Goal: Book appointment/travel/reservation

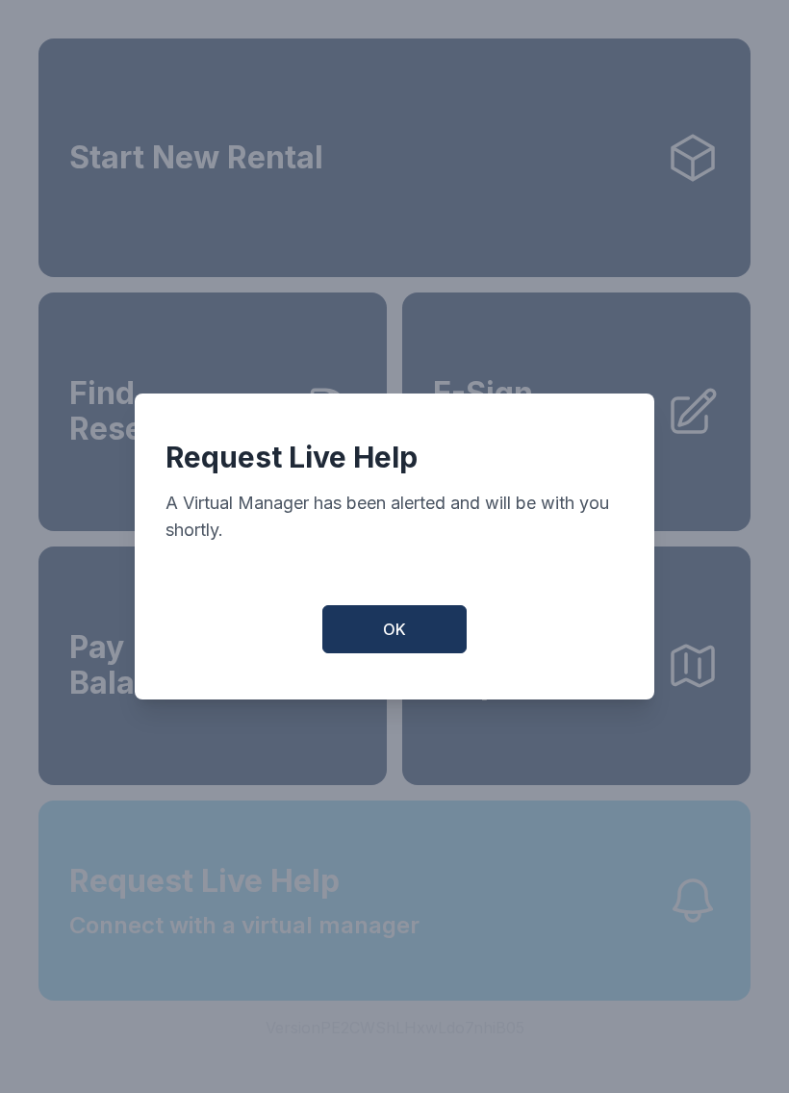
click at [391, 632] on span "OK" at bounding box center [394, 629] width 23 height 23
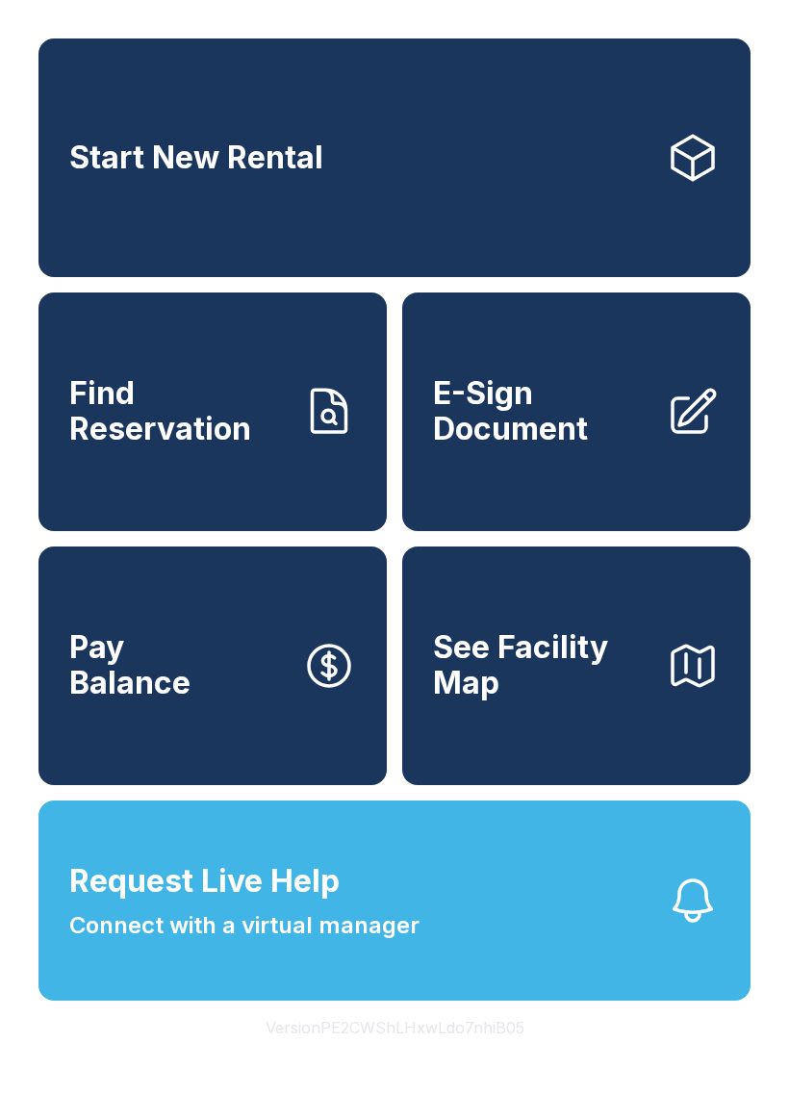
click at [494, 172] on link "Start New Rental" at bounding box center [394, 157] width 712 height 239
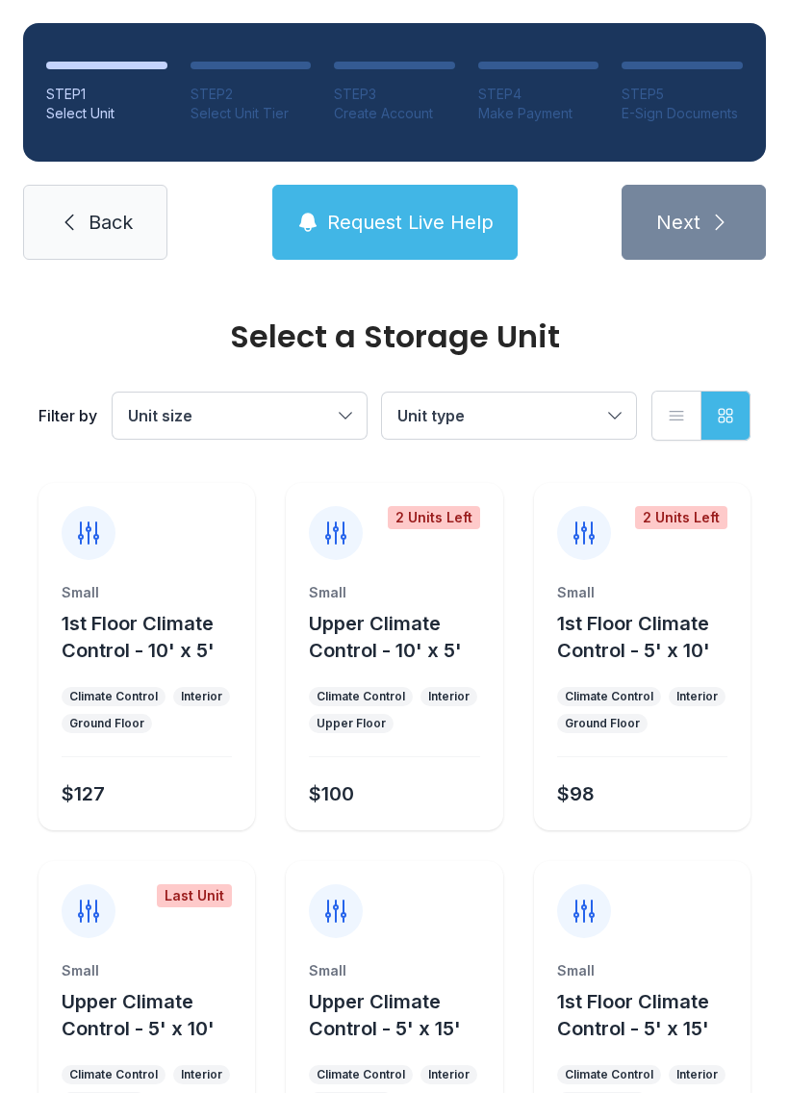
click at [102, 231] on span "Back" at bounding box center [110, 222] width 44 height 27
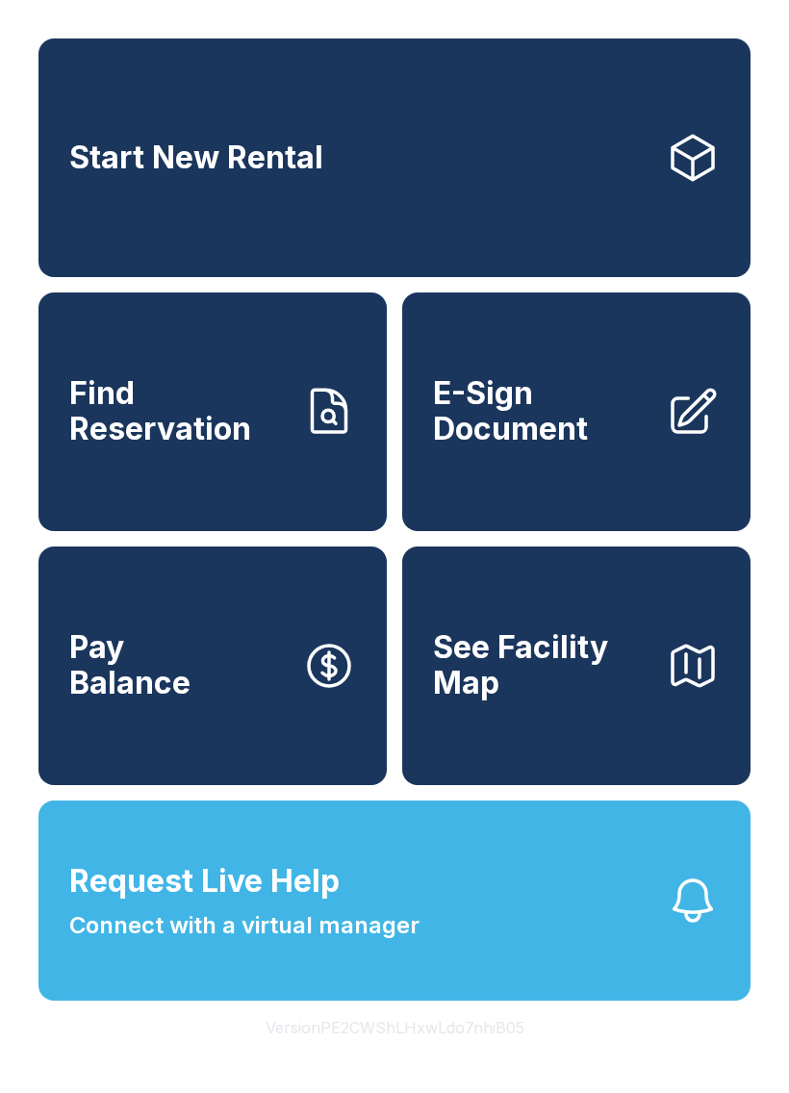
click at [414, 176] on link "Start New Rental" at bounding box center [394, 157] width 712 height 239
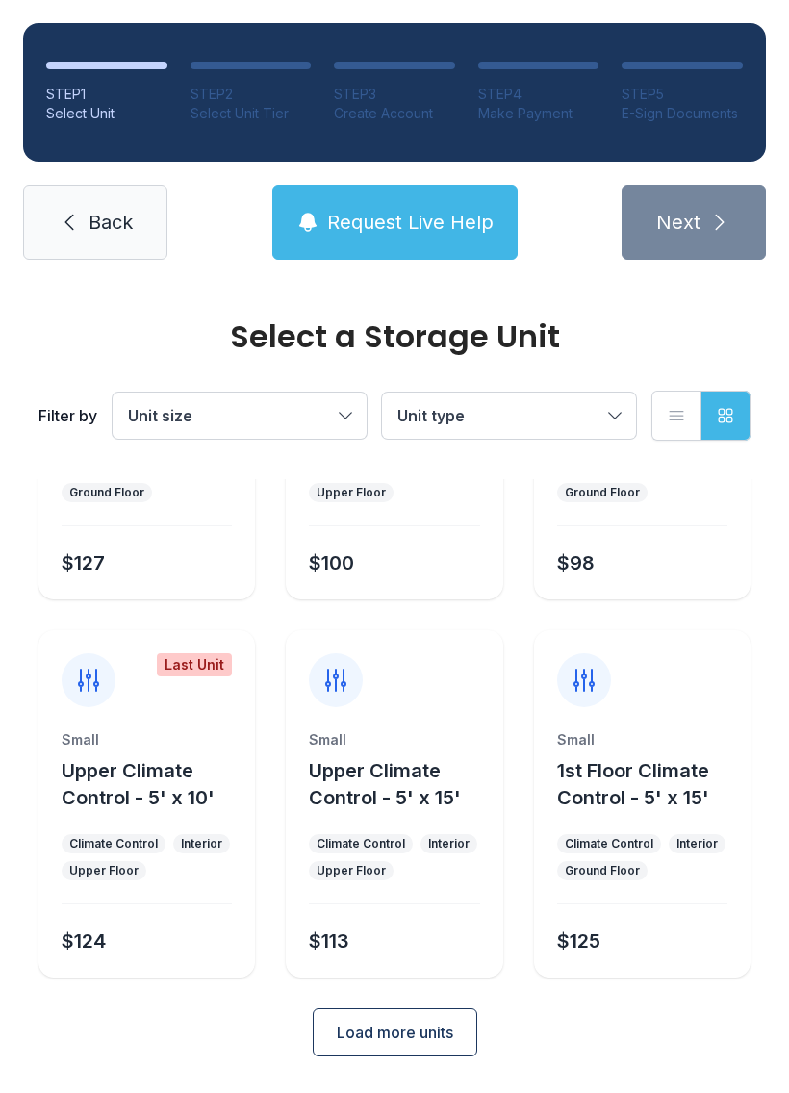
scroll to position [229, 0]
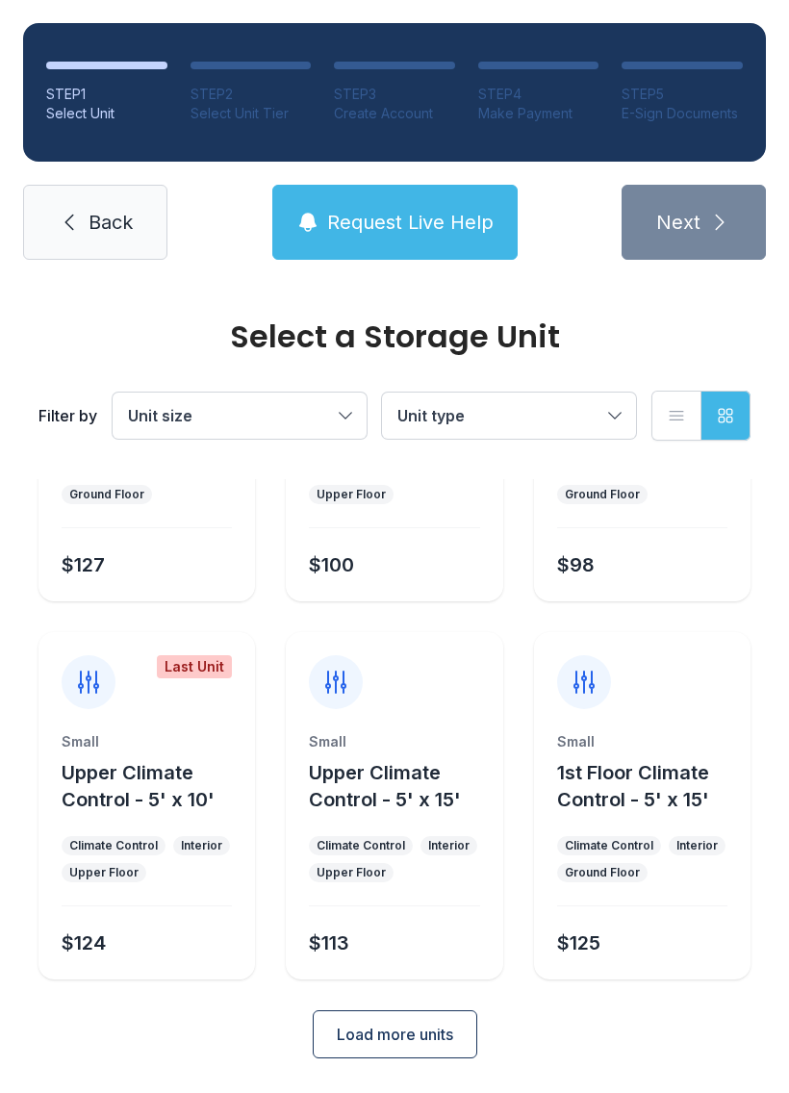
click at [408, 1041] on span "Load more units" at bounding box center [395, 1034] width 116 height 23
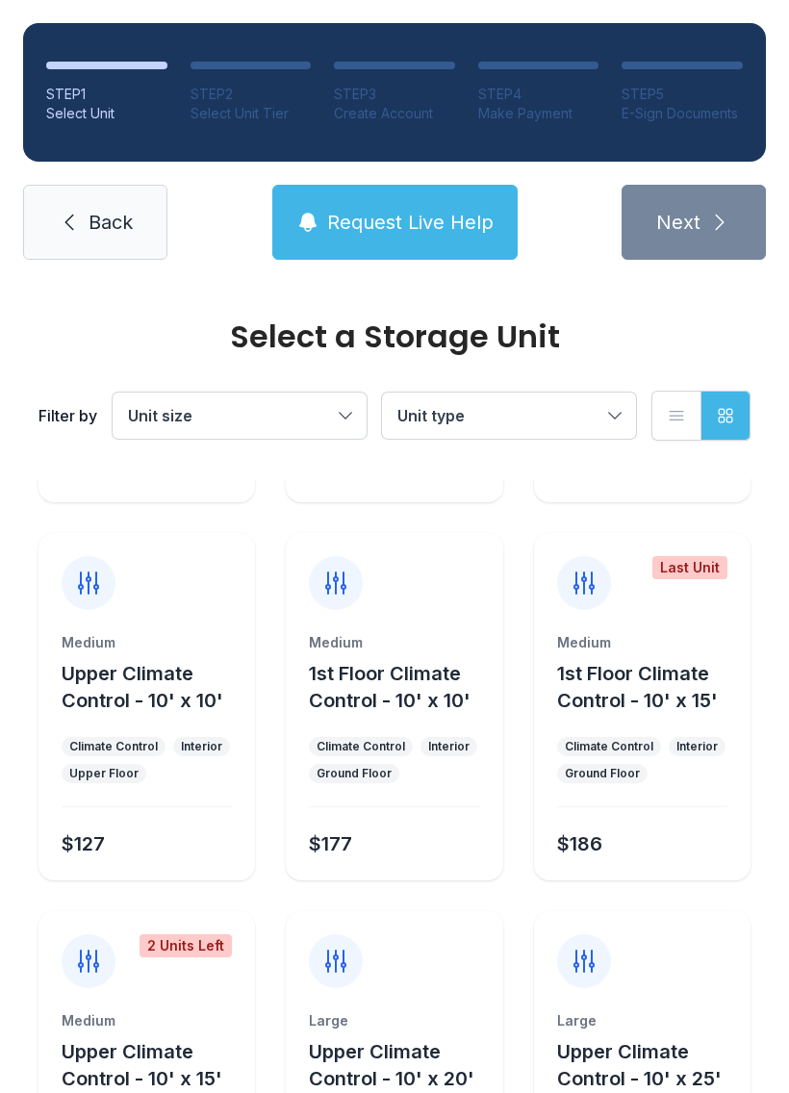
scroll to position [705, 0]
click at [97, 216] on span "Back" at bounding box center [110, 222] width 44 height 27
